Goal: Task Accomplishment & Management: Manage account settings

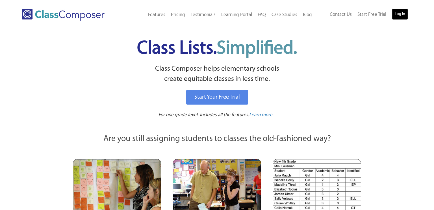
click at [397, 16] on link "Log In" at bounding box center [399, 13] width 16 height 11
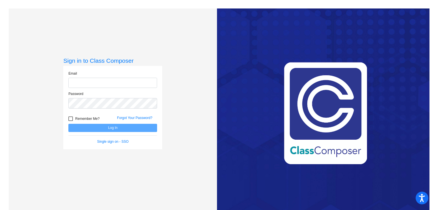
type input "[EMAIL_ADDRESS][DOMAIN_NAME]"
click at [103, 126] on button "Log In" at bounding box center [112, 128] width 89 height 8
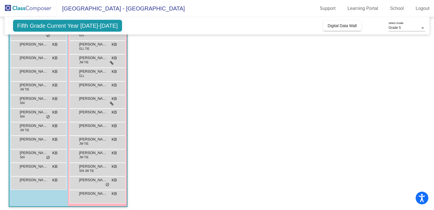
scroll to position [65, 0]
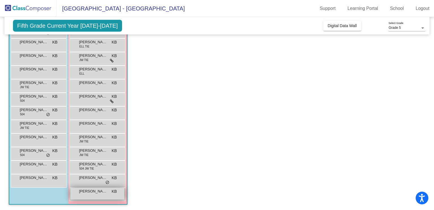
click at [76, 197] on div "[PERSON_NAME] KB lock do_not_disturb_alt" at bounding box center [97, 194] width 54 height 12
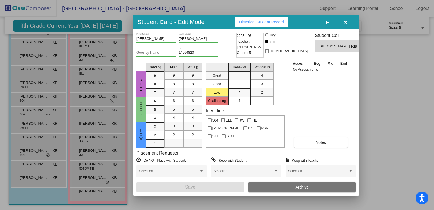
click at [82, 196] on div at bounding box center [217, 105] width 434 height 210
